Goal: Information Seeking & Learning: Learn about a topic

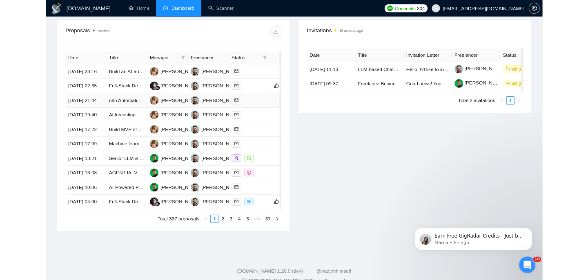
scroll to position [313, 0]
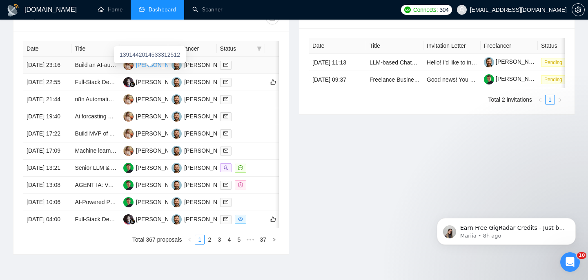
scroll to position [338, 0]
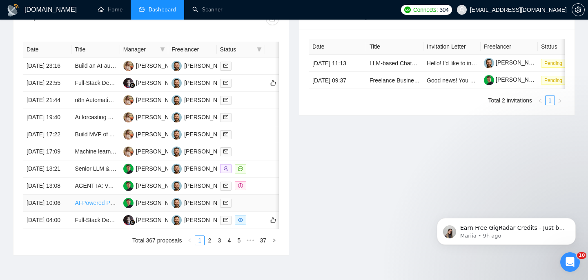
scroll to position [325, 0]
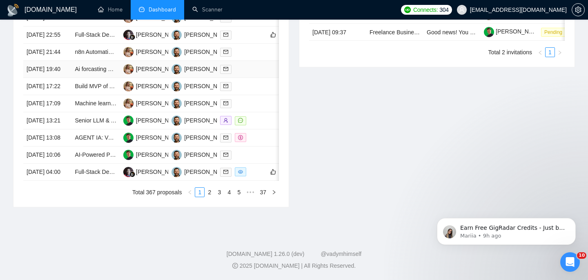
scroll to position [450, 0]
click at [220, 197] on link "3" at bounding box center [219, 192] width 9 height 9
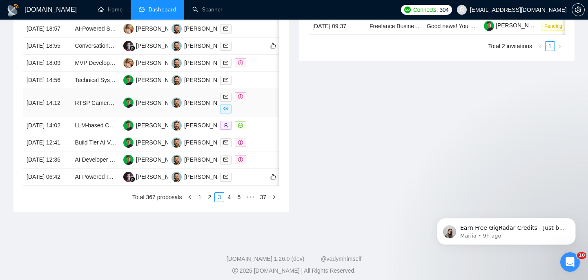
scroll to position [389, 0]
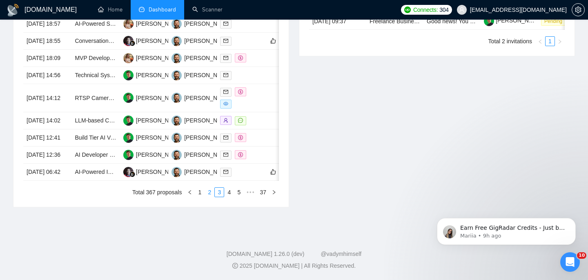
click at [209, 197] on link "2" at bounding box center [209, 192] width 9 height 9
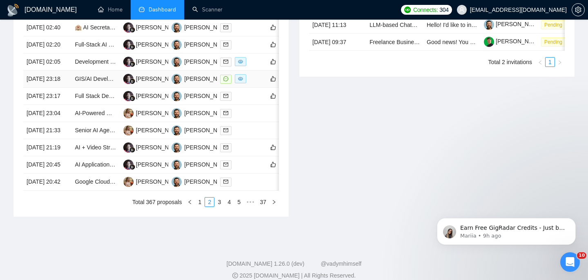
scroll to position [359, 0]
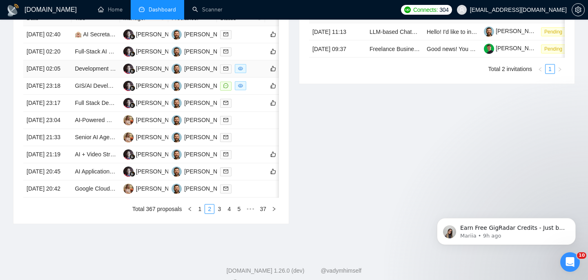
click at [63, 78] on td "19 Aug, 2025 02:05" at bounding box center [47, 68] width 48 height 17
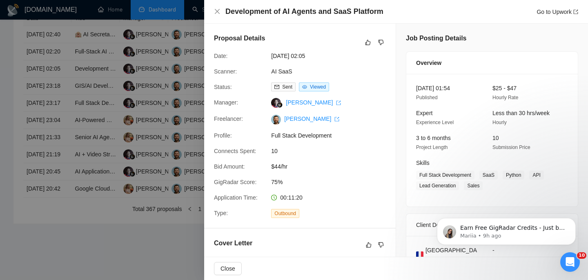
click at [218, 16] on div "Development of AI Agents and SaaS Platform Go to Upwork" at bounding box center [396, 12] width 364 height 10
click at [214, 11] on icon "close" at bounding box center [217, 11] width 7 height 7
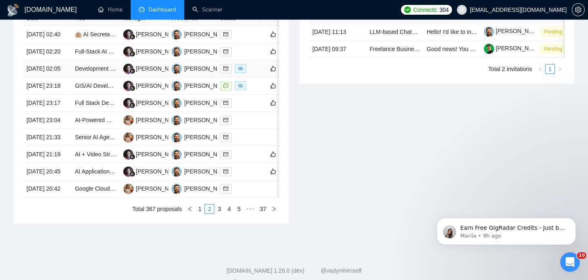
click at [68, 78] on td "19 Aug, 2025 02:05" at bounding box center [47, 68] width 48 height 17
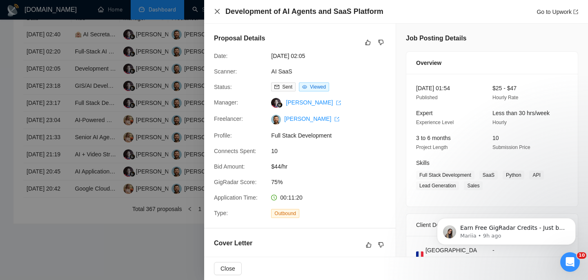
click at [216, 8] on icon "close" at bounding box center [217, 11] width 7 height 7
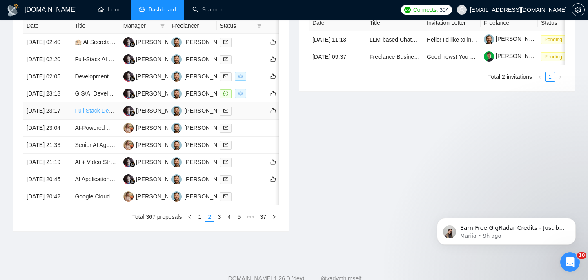
scroll to position [453, 0]
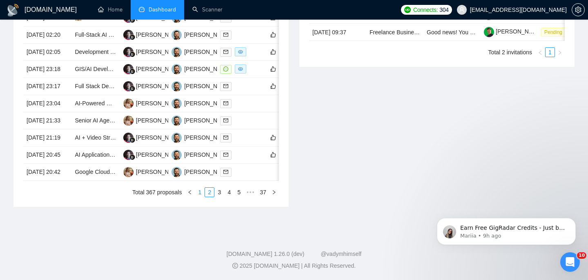
click at [198, 193] on link "1" at bounding box center [199, 192] width 9 height 9
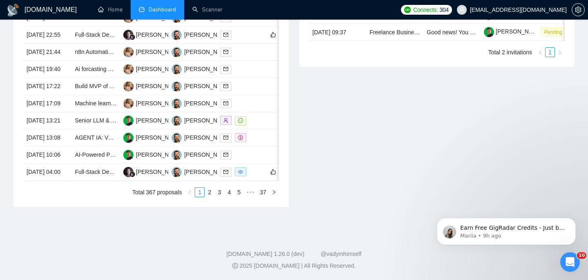
scroll to position [442, 0]
click at [75, 181] on td "Full-Stack Developer for a Modern SaaS/EdTech Education Hiring Platform (MVP Co…" at bounding box center [95, 172] width 48 height 17
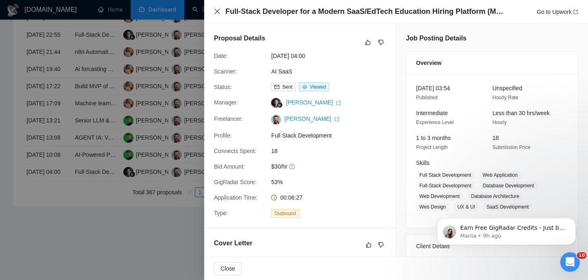
click at [216, 11] on icon "close" at bounding box center [217, 11] width 5 height 5
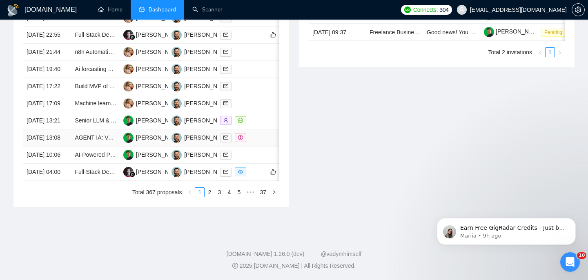
scroll to position [404, 0]
click at [61, 112] on td "[DATE] 17:09" at bounding box center [47, 103] width 48 height 17
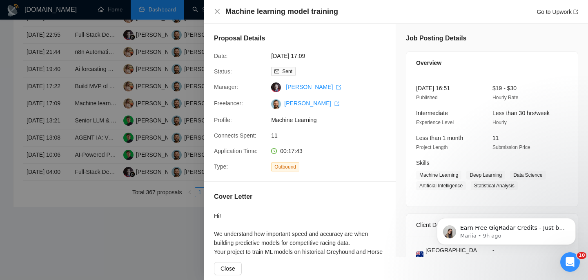
click at [267, 13] on h4 "Machine learning model training" at bounding box center [281, 12] width 113 height 10
copy h4 "Machine learning model training"
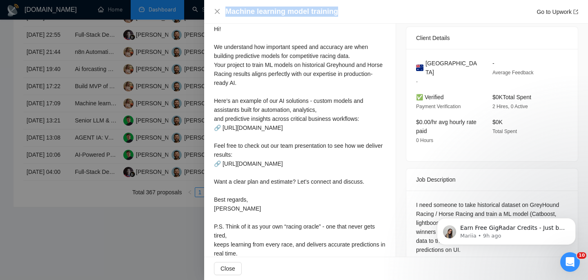
scroll to position [194, 0]
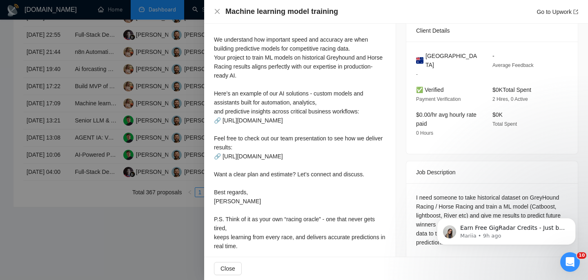
click at [445, 54] on span "Australia" at bounding box center [452, 60] width 54 height 18
copy span "Australia"
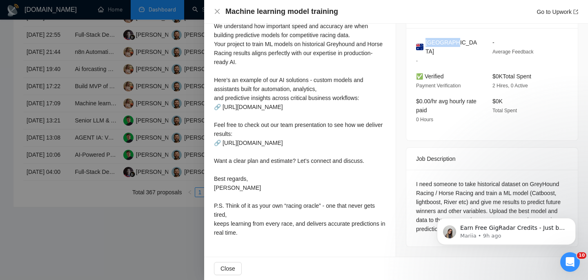
scroll to position [0, 0]
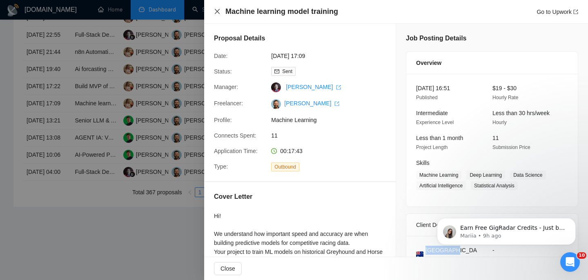
click at [218, 11] on icon "close" at bounding box center [217, 11] width 7 height 7
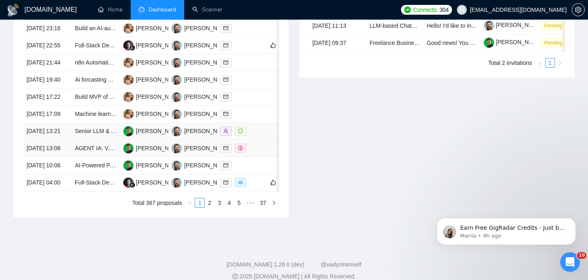
scroll to position [360, 0]
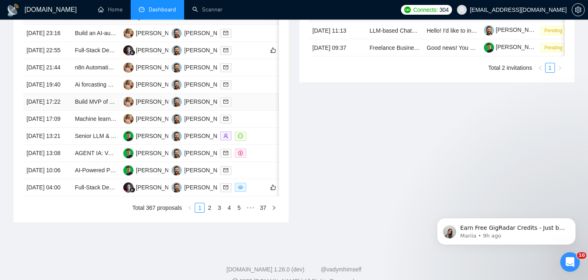
click at [66, 111] on td "[DATE] 17:22" at bounding box center [47, 101] width 48 height 17
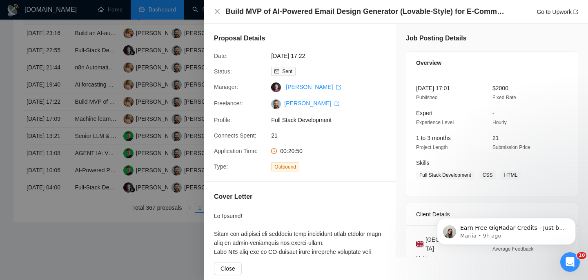
click at [257, 17] on div "Build MVP of AI-Powered Email Design Generator (Lovable-Style) for E-CommercE G…" at bounding box center [396, 12] width 384 height 24
click at [255, 14] on h4 "Build MVP of AI-Powered Email Design Generator (Lovable-Style) for E-CommercE" at bounding box center [366, 12] width 282 height 10
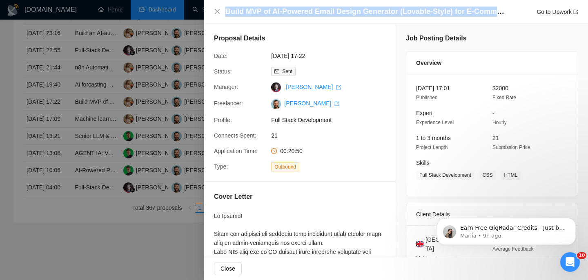
click at [254, 14] on h4 "Build MVP of AI-Powered Email Design Generator (Lovable-Style) for E-CommercE" at bounding box center [366, 12] width 282 height 10
copy h4 "Build MVP of AI-Powered Email Design Generator (Lovable-Style) for E-CommercE"
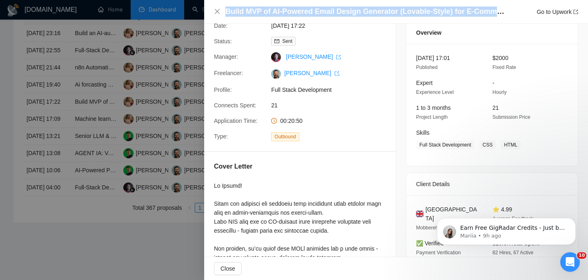
scroll to position [34, 0]
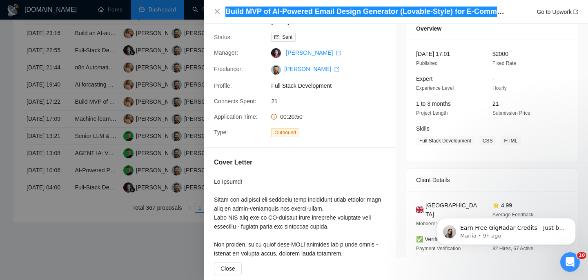
click html "Earn Free GigRadar Credits - Just by Sharing Your Story! 💬 Want more credits fo…"
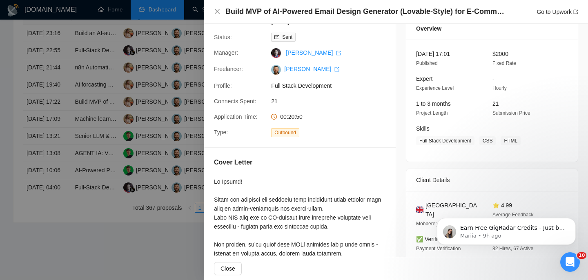
drag, startPoint x: 849, startPoint y: 404, endPoint x: 464, endPoint y: 203, distance: 434.5
drag, startPoint x: 464, startPoint y: 203, endPoint x: 420, endPoint y: 202, distance: 43.7
click html "Earn Free GigRadar Credits - Just by Sharing Your Story! 💬 Want more credits fo…"
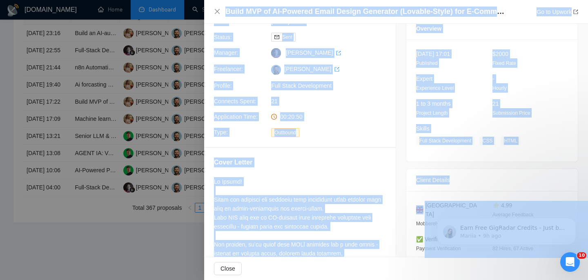
drag, startPoint x: 420, startPoint y: 202, endPoint x: 447, endPoint y: 204, distance: 26.6
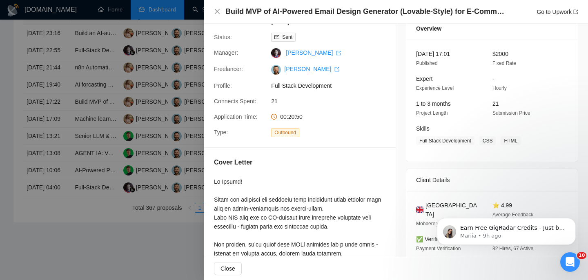
click at [448, 198] on div "United Kingdom Mobberely - ⭐ 4.99 Average Feedback ✅ Verified Payment Verificat…" at bounding box center [491, 247] width 171 height 112
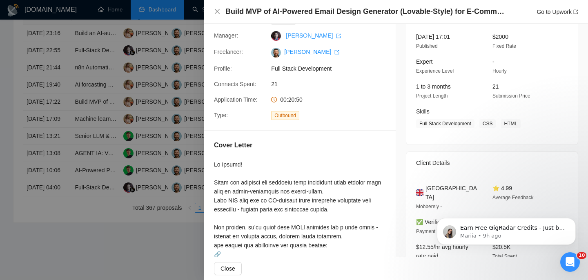
click at [442, 190] on span "United Kingdom" at bounding box center [452, 193] width 54 height 18
copy span "United Kingdom"
click at [217, 12] on icon "close" at bounding box center [217, 11] width 7 height 7
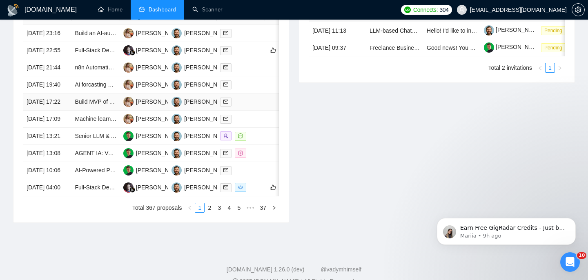
click at [58, 111] on td "[DATE] 17:22" at bounding box center [47, 101] width 48 height 17
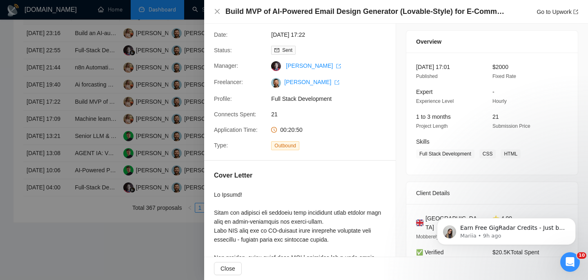
scroll to position [24, 0]
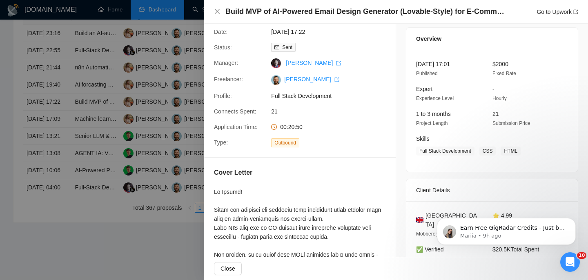
click at [213, 9] on div "Build MVP of AI-Powered Email Design Generator (Lovable-Style) for E-CommercE G…" at bounding box center [396, 12] width 384 height 24
click at [217, 10] on icon "close" at bounding box center [217, 11] width 7 height 7
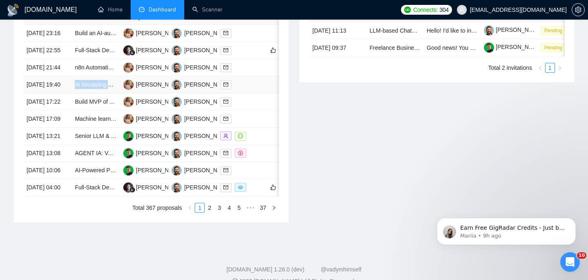
copy link "Ai forcasting model with rest api for bakery"
click at [65, 93] on td "[DATE] 19:40" at bounding box center [47, 84] width 48 height 17
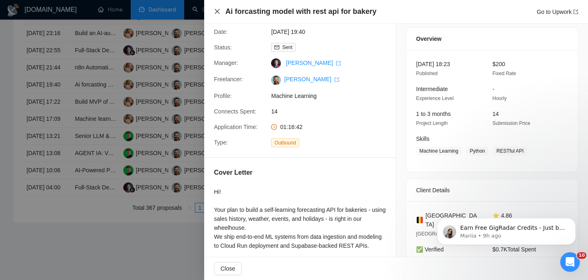
click at [220, 13] on icon "close" at bounding box center [217, 11] width 7 height 7
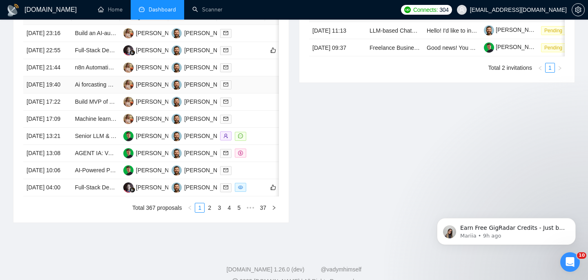
click at [60, 93] on td "[DATE] 19:40" at bounding box center [47, 84] width 48 height 17
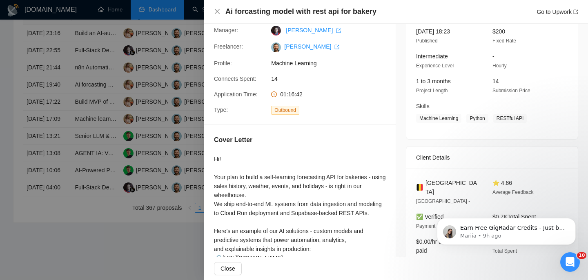
scroll to position [67, 0]
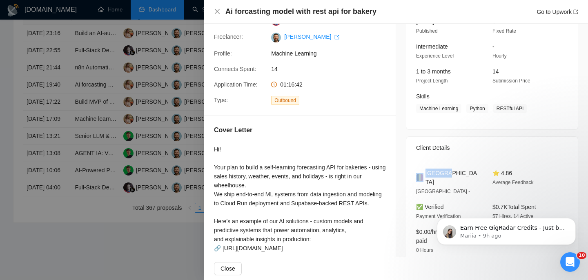
drag, startPoint x: 452, startPoint y: 174, endPoint x: 423, endPoint y: 174, distance: 28.6
click at [423, 174] on div "Belgium" at bounding box center [447, 178] width 63 height 18
copy div "Belgium"
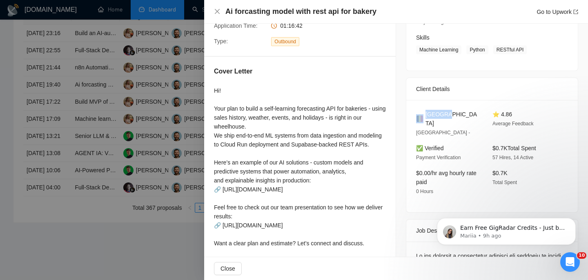
scroll to position [129, 0]
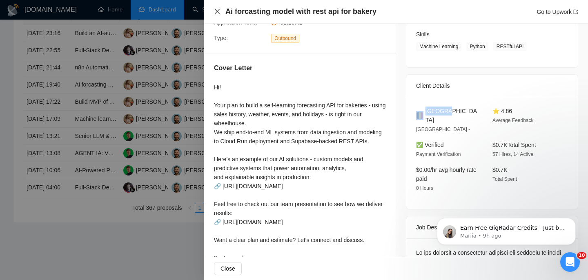
click at [218, 11] on icon "close" at bounding box center [217, 11] width 7 height 7
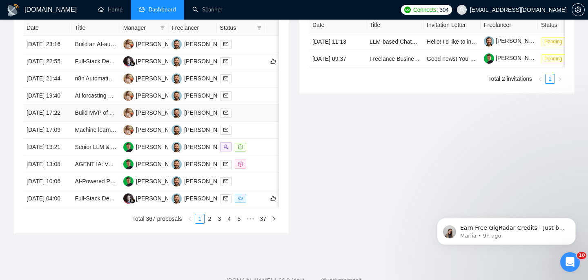
scroll to position [348, 0]
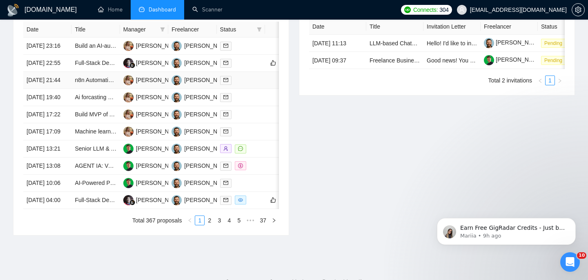
click at [90, 89] on td "n8n Automation Specialist for Real Estate Agent" at bounding box center [95, 80] width 48 height 17
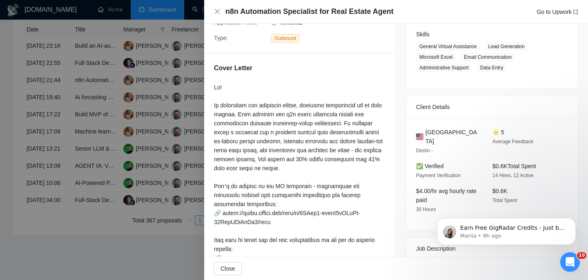
click at [308, 11] on h4 "n8n Automation Specialist for Real Estate Agent" at bounding box center [309, 12] width 168 height 10
copy h4 "n8n Automation Specialist for Real Estate Agent"
click at [412, 109] on div "Client Details" at bounding box center [491, 107] width 171 height 22
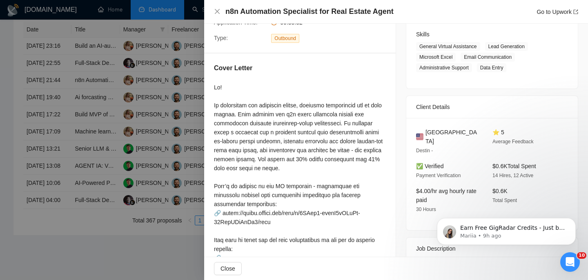
click at [435, 136] on div "United States Destin -" at bounding box center [448, 141] width 70 height 27
click at [431, 132] on span "United States" at bounding box center [452, 137] width 54 height 18
copy span "United States"
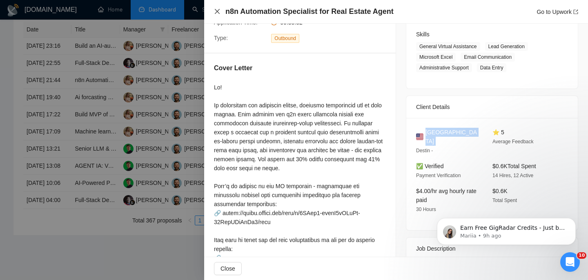
click at [216, 12] on icon "close" at bounding box center [217, 11] width 7 height 7
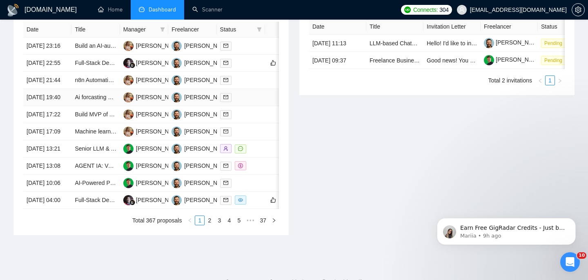
scroll to position [323, 0]
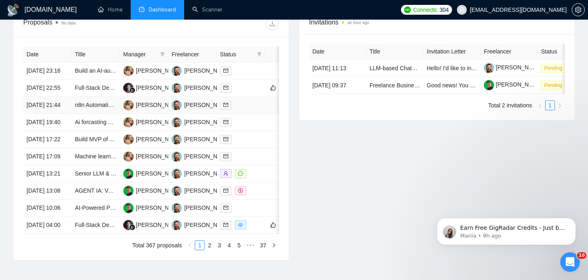
click at [64, 114] on td "[DATE] 21:44" at bounding box center [47, 105] width 48 height 17
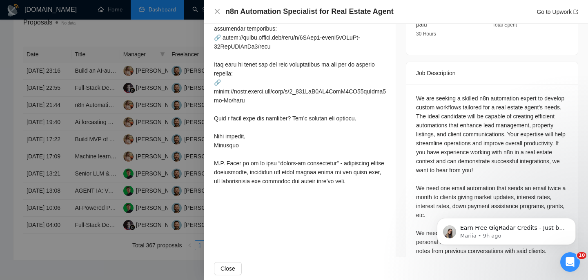
scroll to position [321, 0]
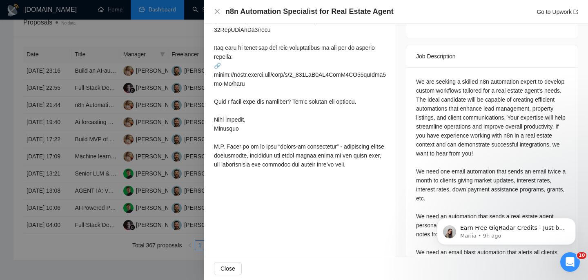
click at [458, 86] on div "We are seeking a skilled n8n automation expert to develop custom workflows tail…" at bounding box center [492, 176] width 152 height 198
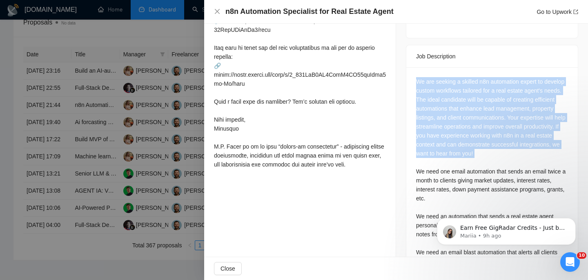
click at [458, 86] on div "We are seeking a skilled n8n automation expert to develop custom workflows tail…" at bounding box center [492, 176] width 152 height 198
click at [457, 85] on div "We are seeking a skilled n8n automation expert to develop custom workflows tail…" at bounding box center [492, 176] width 152 height 198
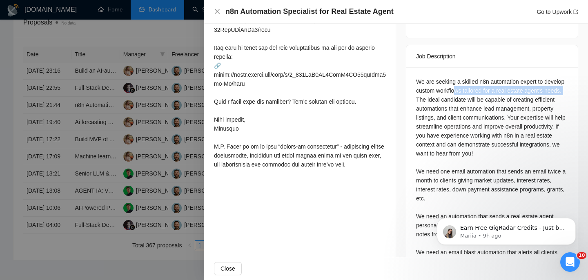
drag, startPoint x: 480, startPoint y: 82, endPoint x: 458, endPoint y: 89, distance: 23.0
click at [458, 89] on div "We are seeking a skilled n8n automation expert to develop custom workflows tail…" at bounding box center [492, 176] width 152 height 198
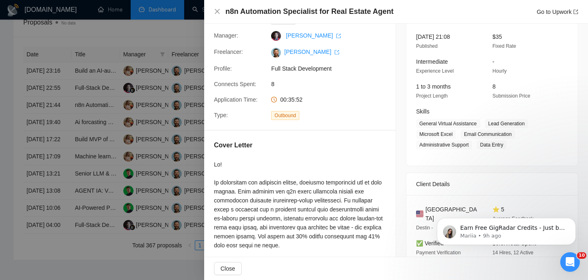
scroll to position [0, 0]
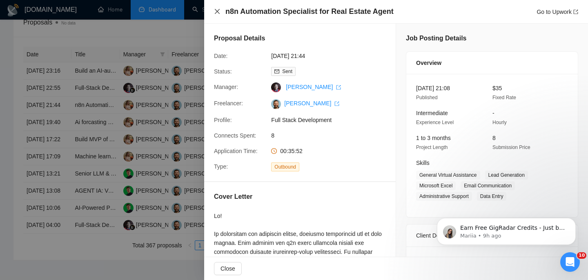
click at [216, 14] on icon "close" at bounding box center [217, 11] width 7 height 7
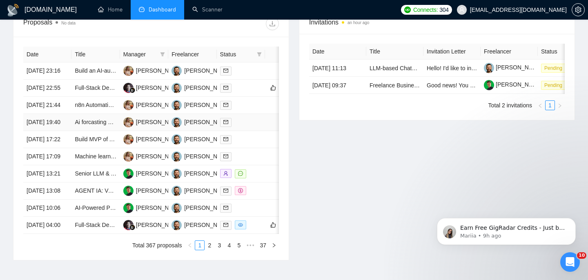
scroll to position [316, 0]
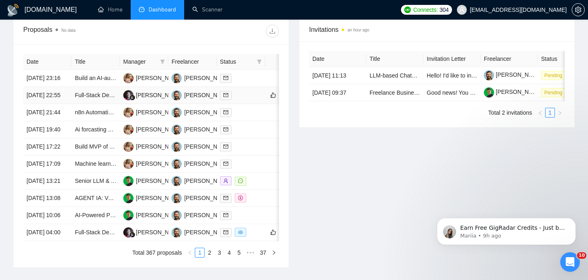
click at [59, 104] on td "[DATE] 22:55" at bounding box center [47, 95] width 48 height 17
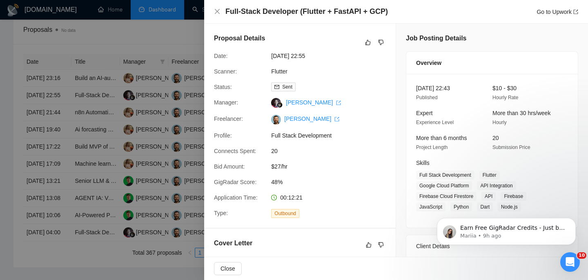
click at [284, 14] on h4 "Full-Stack Developer (Flutter + FastAPI + GCP)" at bounding box center [306, 12] width 162 height 10
copy h4 "Full-Stack Developer (Flutter + FastAPI + GCP)"
click at [216, 13] on icon "close" at bounding box center [217, 11] width 5 height 5
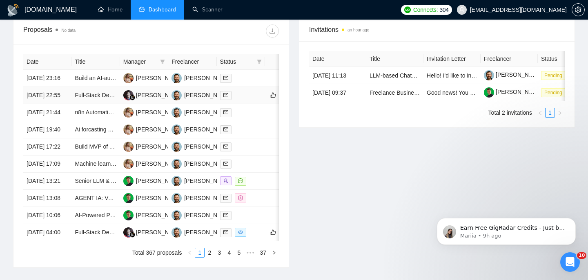
click at [54, 104] on td "[DATE] 22:55" at bounding box center [47, 95] width 48 height 17
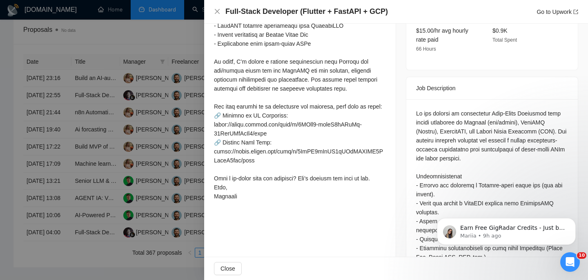
scroll to position [271, 0]
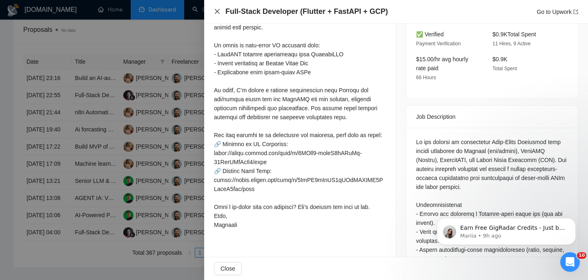
click at [216, 10] on icon "close" at bounding box center [217, 11] width 5 height 5
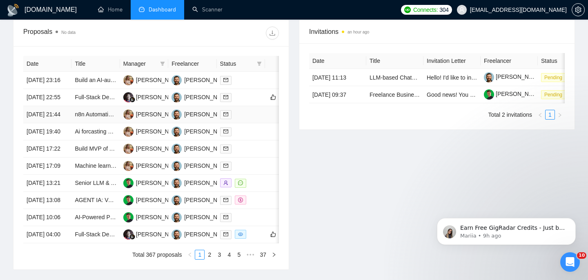
scroll to position [314, 0]
click at [71, 89] on td "[DATE] 23:16" at bounding box center [47, 79] width 48 height 17
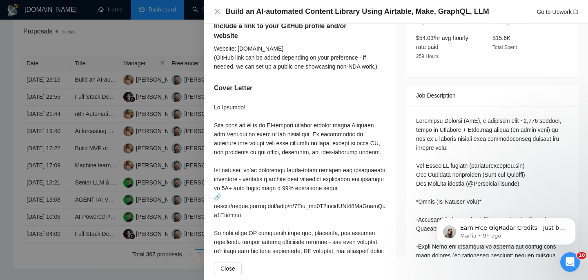
click at [293, 9] on h4 "Build an AI-automated Content Library Using Airtable, Make, GraphQL, LLM" at bounding box center [357, 12] width 264 height 10
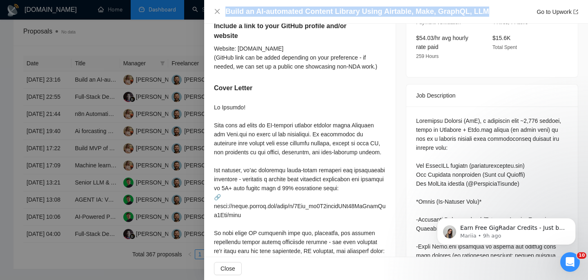
click at [293, 9] on h4 "Build an AI-automated Content Library Using Airtable, Make, GraphQL, LLM" at bounding box center [357, 12] width 264 height 10
copy h4 "Build an AI-automated Content Library Using Airtable, Make, GraphQL, LLM"
click at [218, 12] on icon "close" at bounding box center [217, 11] width 7 height 7
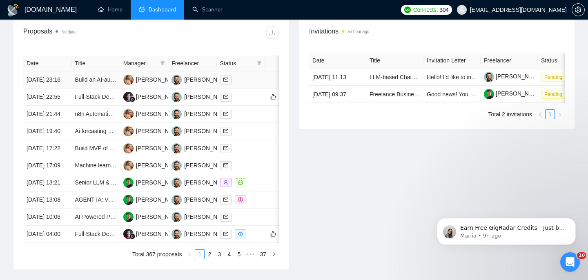
click at [59, 89] on td "[DATE] 23:16" at bounding box center [47, 79] width 48 height 17
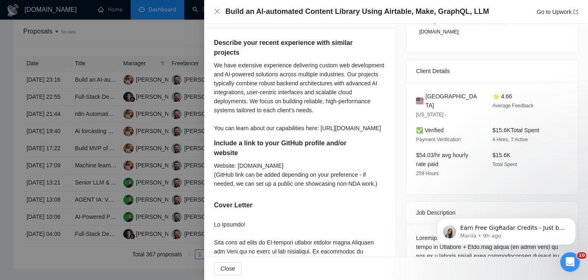
scroll to position [151, 0]
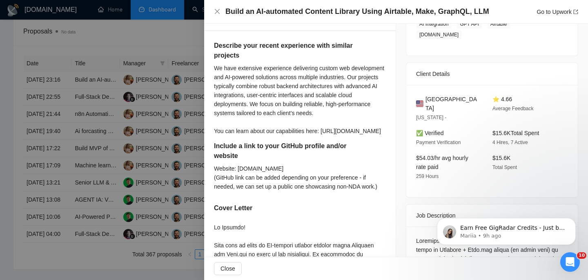
click at [450, 95] on span "United States" at bounding box center [452, 104] width 54 height 18
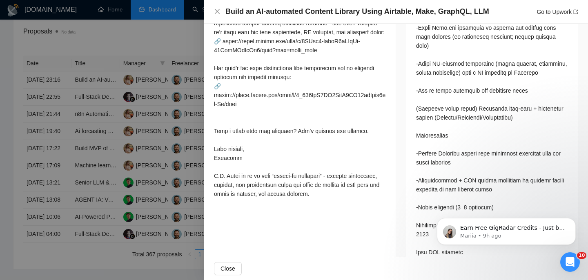
scroll to position [480, 0]
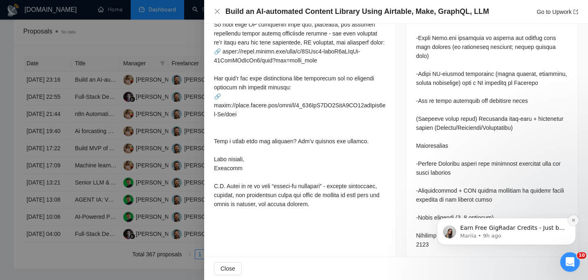
click at [573, 221] on icon "Dismiss notification" at bounding box center [573, 220] width 4 height 4
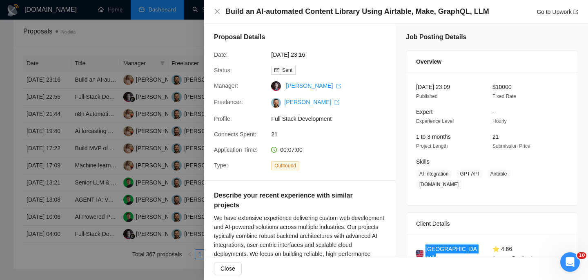
scroll to position [2, 0]
click at [214, 8] on icon "close" at bounding box center [217, 11] width 7 height 7
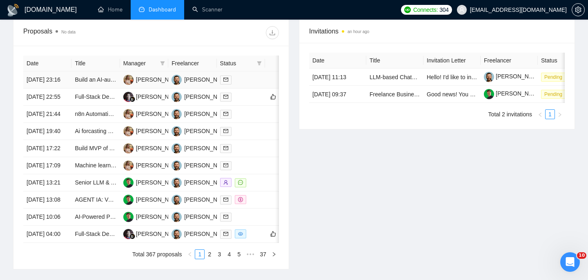
click at [92, 87] on td "Build an AI-automated Content Library Using Airtable, Make, GraphQL, LLM" at bounding box center [95, 79] width 48 height 17
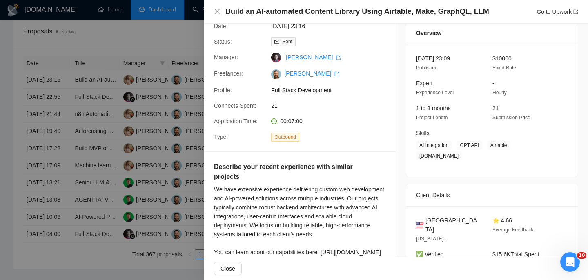
scroll to position [0, 0]
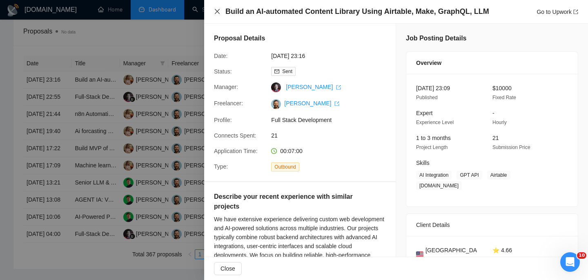
click at [220, 13] on icon "close" at bounding box center [217, 11] width 7 height 7
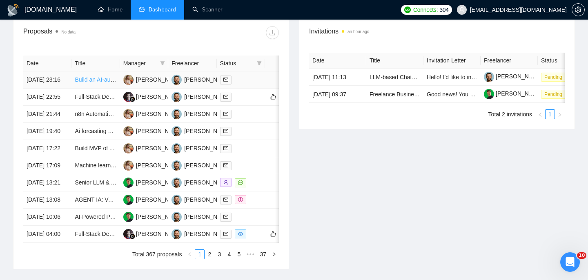
click at [87, 82] on link "Build an AI-automated Content Library Using Airtable, Make, GraphQL, LLM" at bounding box center [171, 79] width 192 height 7
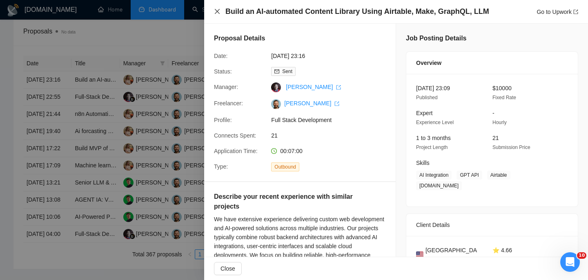
click at [220, 13] on icon "close" at bounding box center [217, 11] width 7 height 7
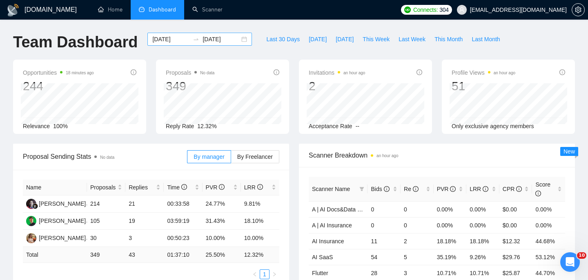
click at [237, 40] on div "2025-07-20 2025-08-19" at bounding box center [199, 39] width 104 height 13
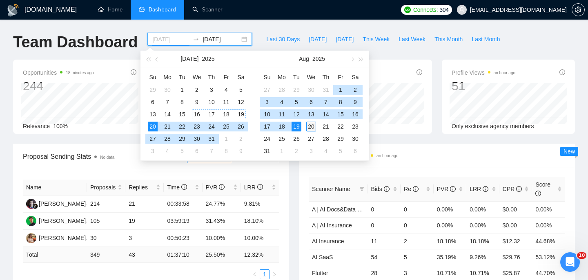
type input "2025-08-20"
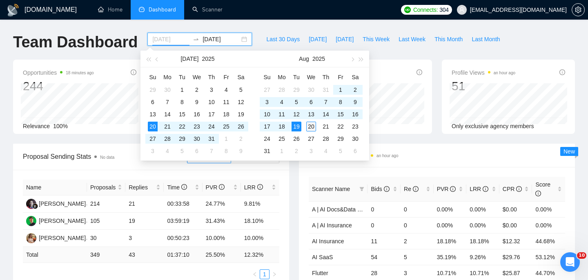
click at [312, 129] on div "20" at bounding box center [311, 127] width 10 height 10
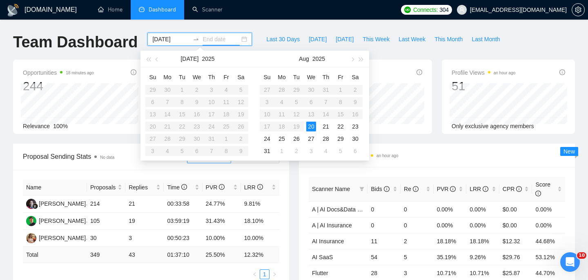
click at [300, 127] on table "Su Mo Tu We Th Fr Sa 27 28 29 30 31 1 2 3 4 5 6 7 8 9 10 11 12 13 14 15 16 17 1…" at bounding box center [311, 114] width 103 height 87
type input "2025-08-27"
click at [314, 133] on td "27" at bounding box center [311, 139] width 15 height 12
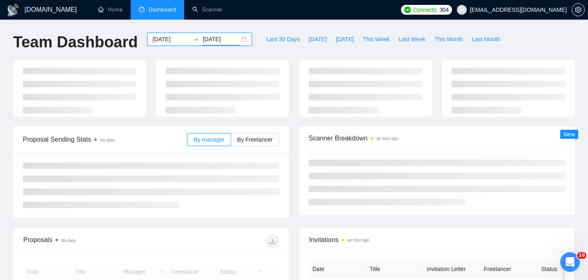
click at [237, 39] on div "2025-08-20 2025-08-27" at bounding box center [199, 39] width 104 height 13
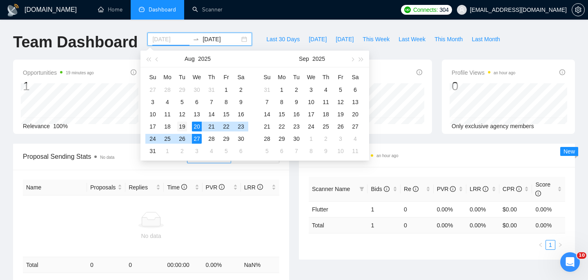
type input "[DATE]"
click at [181, 126] on div "19" at bounding box center [182, 127] width 10 height 10
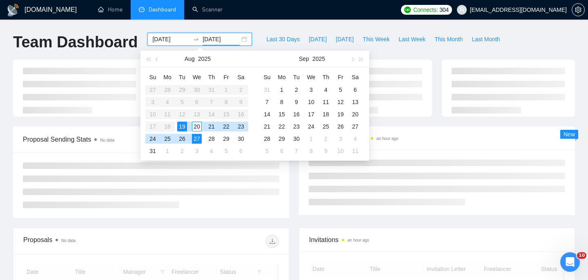
type input "2025-08-20"
click at [202, 126] on td "20" at bounding box center [196, 126] width 15 height 12
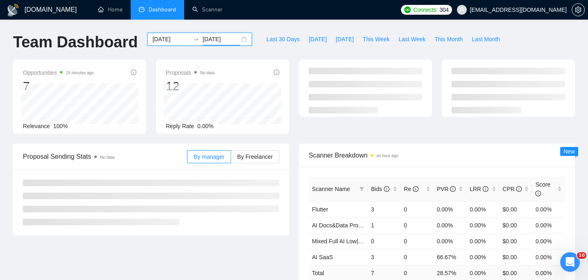
scroll to position [0, 0]
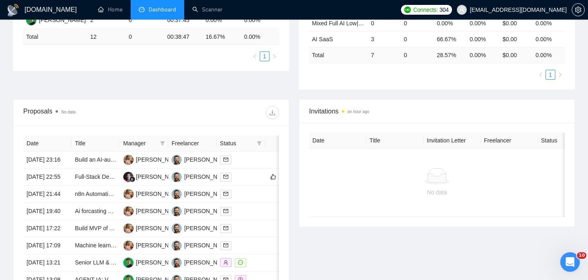
scroll to position [218, 0]
